Goal: Ask a question

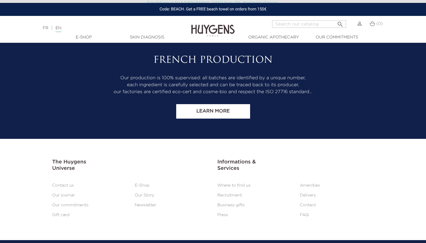
scroll to position [2420, 0]
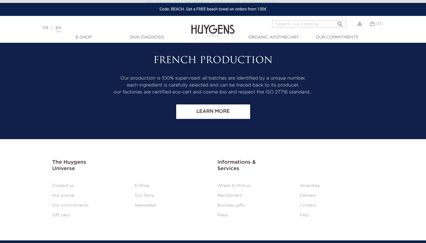
click at [66, 184] on link "Contact us" at bounding box center [63, 186] width 22 height 4
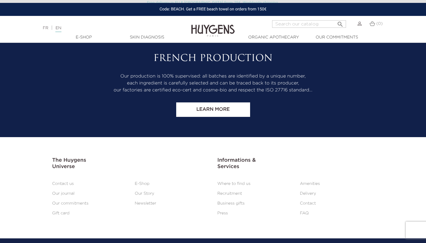
scroll to position [493, 0]
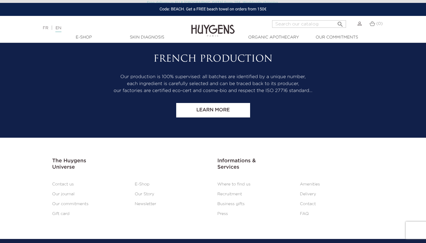
click at [308, 202] on link "Contact" at bounding box center [308, 204] width 16 height 4
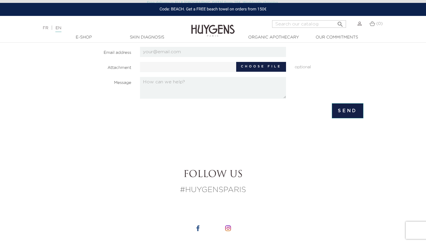
scroll to position [38, 0]
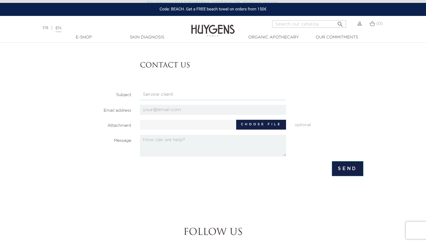
select select "4"
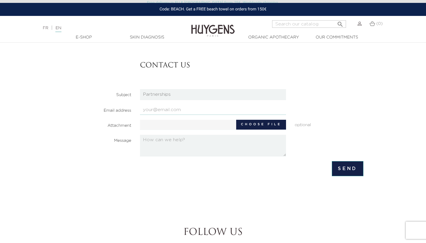
click at [175, 111] on input "email" at bounding box center [213, 110] width 146 height 10
type input "[EMAIL_ADDRESS][DOMAIN_NAME]"
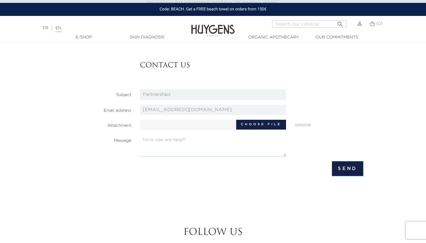
click at [181, 150] on textarea at bounding box center [213, 146] width 146 height 22
click at [188, 154] on textarea at bounding box center [213, 146] width 146 height 22
paste textarea "Hello, I hope you are well, I am reaching out to kindly ask contact with the pe…"
drag, startPoint x: 161, startPoint y: 145, endPoint x: 137, endPoint y: 140, distance: 24.3
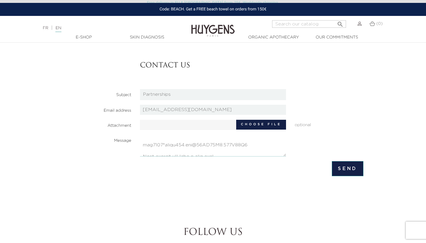
click at [137, 140] on div at bounding box center [213, 146] width 155 height 22
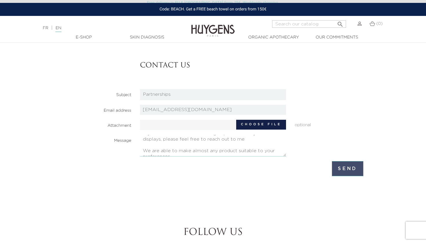
type textarea "Hello, I hope you are well, I am reaching out to kindly ask contact with the pe…"
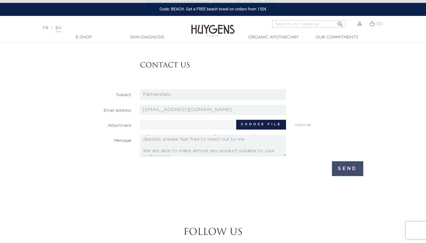
click at [343, 167] on input "Send" at bounding box center [348, 168] width 32 height 15
